Goal: Navigation & Orientation: Find specific page/section

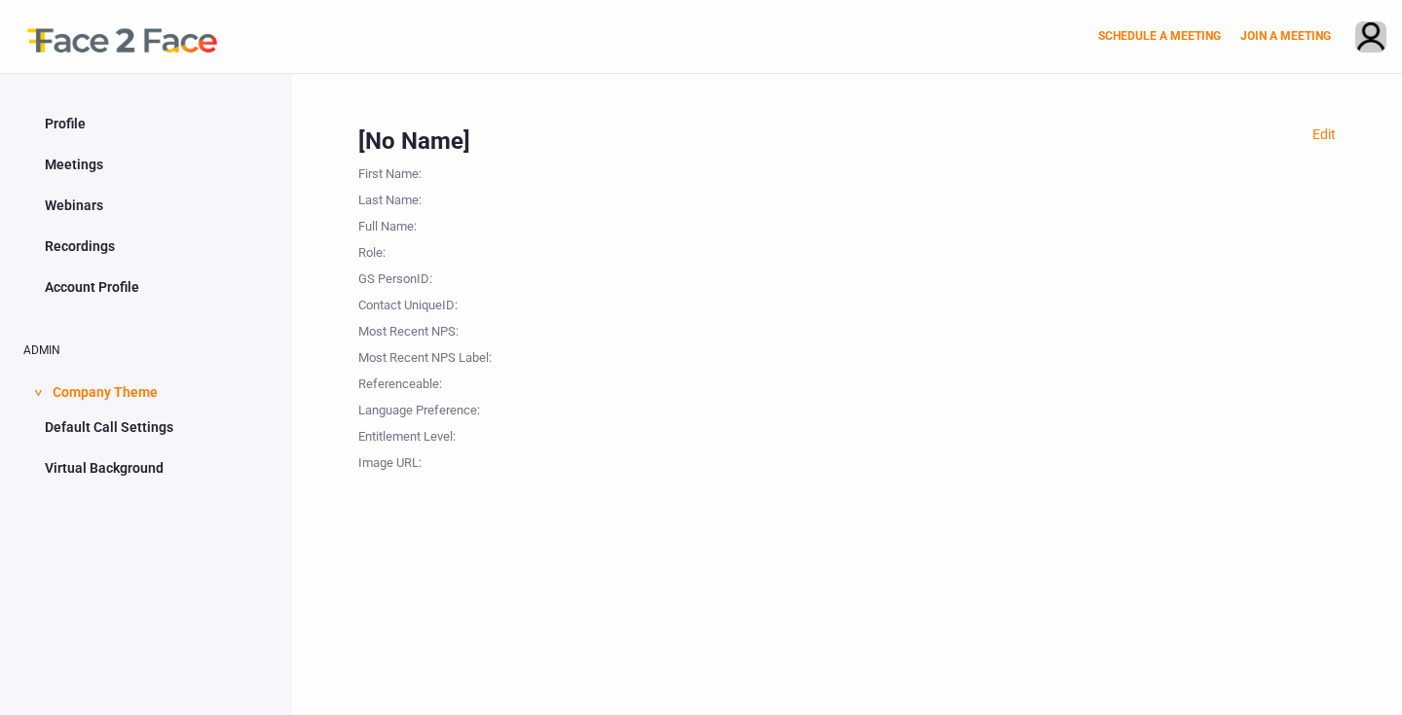
click at [59, 119] on link "Profile" at bounding box center [145, 123] width 245 height 37
click at [67, 170] on link "Meetings" at bounding box center [145, 164] width 245 height 37
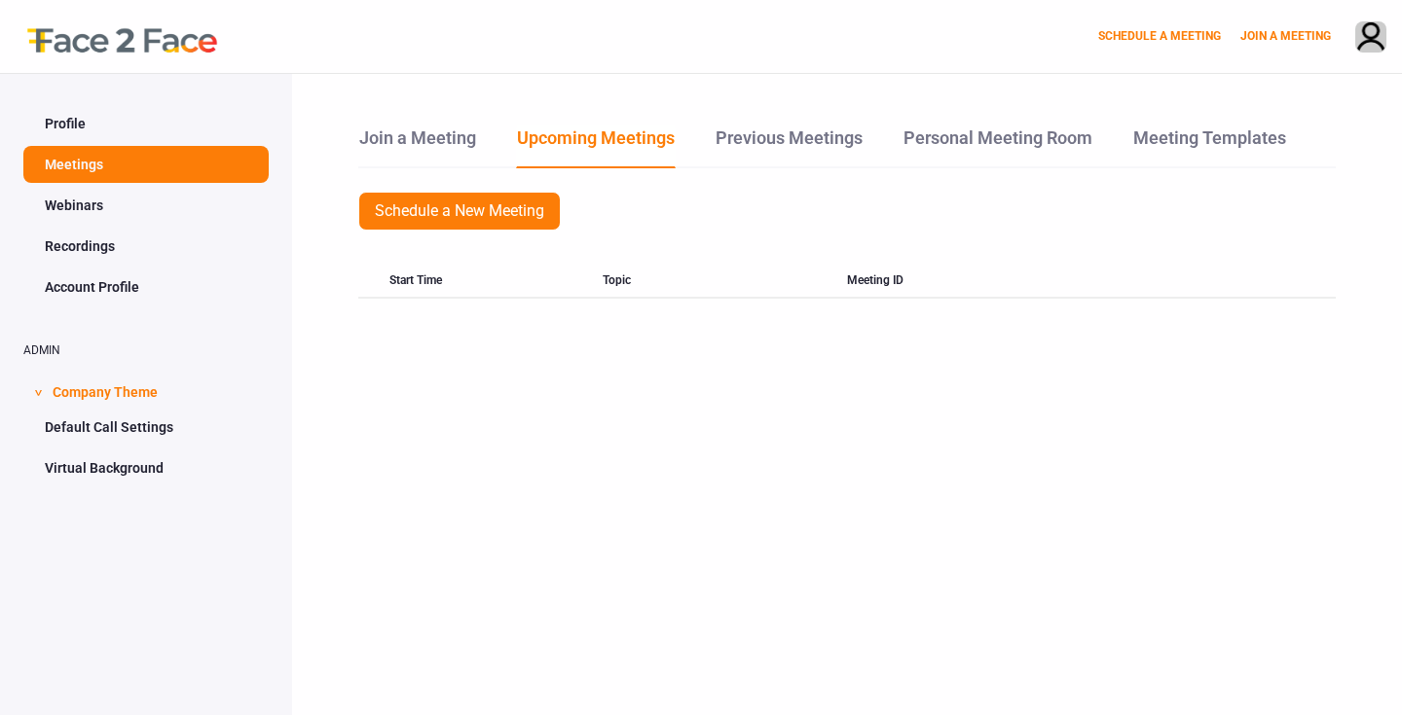
click at [67, 201] on link "Webinars" at bounding box center [145, 205] width 245 height 37
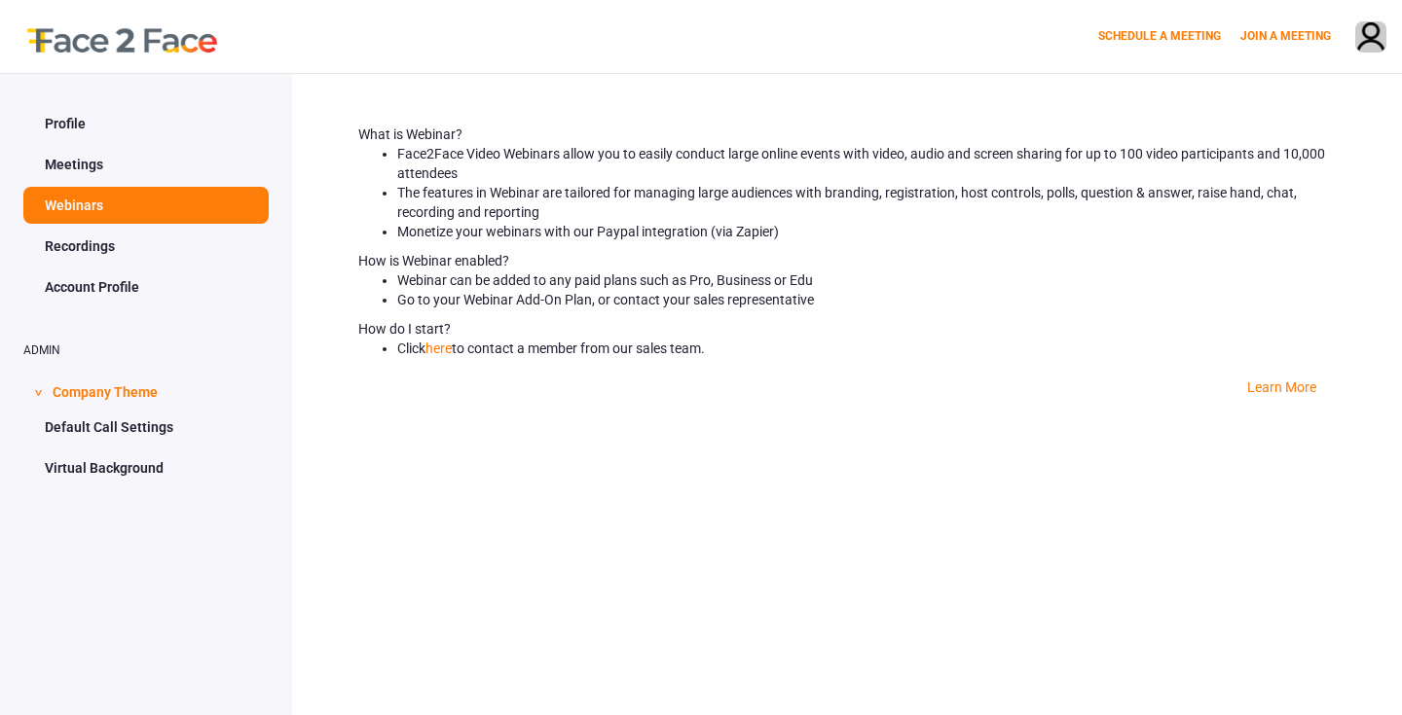
click at [79, 227] on ul "Profile Meetings Webinars Recordings Account Profile" at bounding box center [145, 205] width 245 height 201
click at [80, 242] on link "Recordings" at bounding box center [145, 246] width 245 height 37
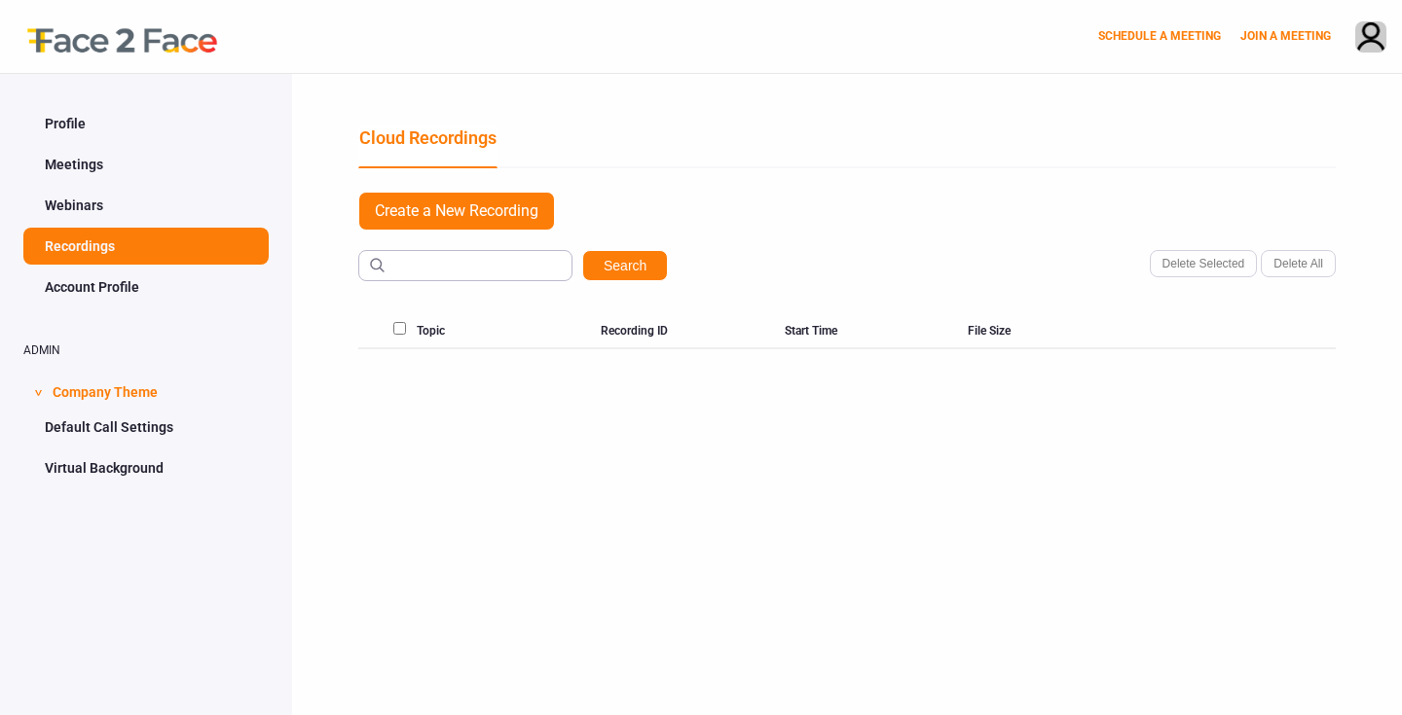
click at [77, 295] on link "Account Profile" at bounding box center [145, 287] width 245 height 37
